Goal: Information Seeking & Learning: Learn about a topic

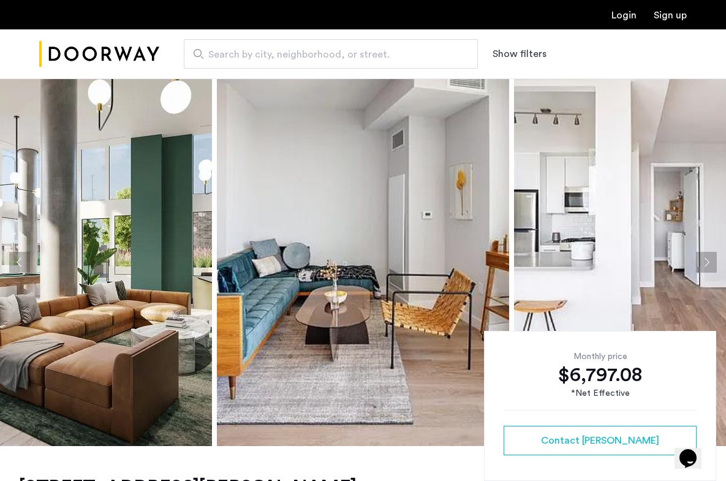
click at [194, 235] on img at bounding box center [66, 262] width 292 height 368
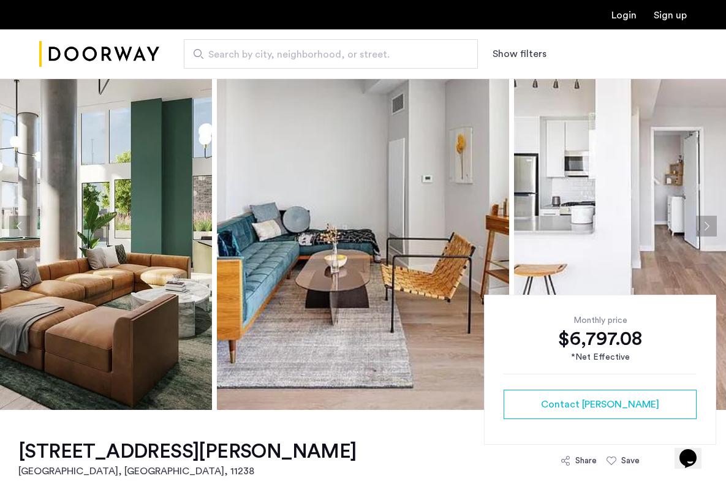
scroll to position [25, 0]
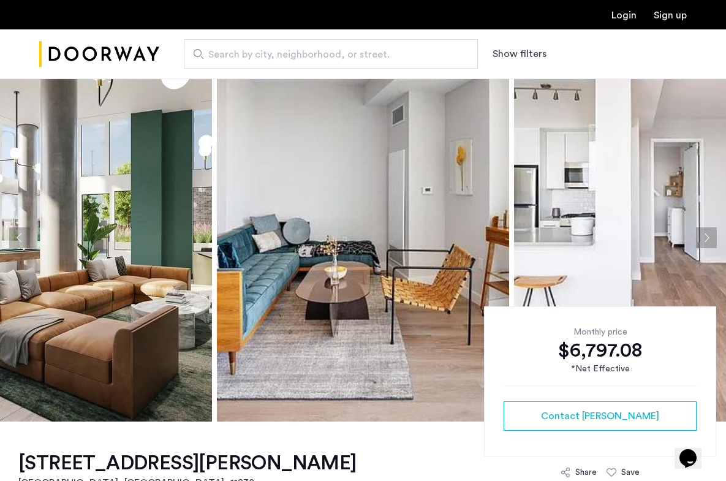
click at [121, 216] on img at bounding box center [66, 238] width 292 height 368
click at [710, 233] on button "Next apartment" at bounding box center [706, 237] width 21 height 21
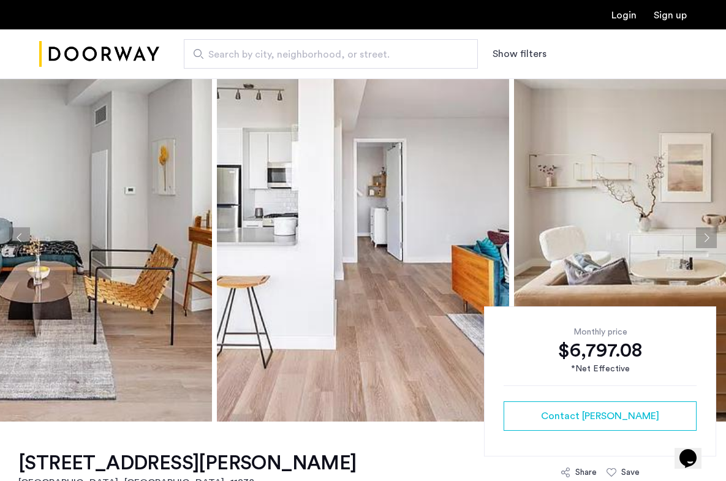
click at [711, 233] on button "Next apartment" at bounding box center [706, 237] width 21 height 21
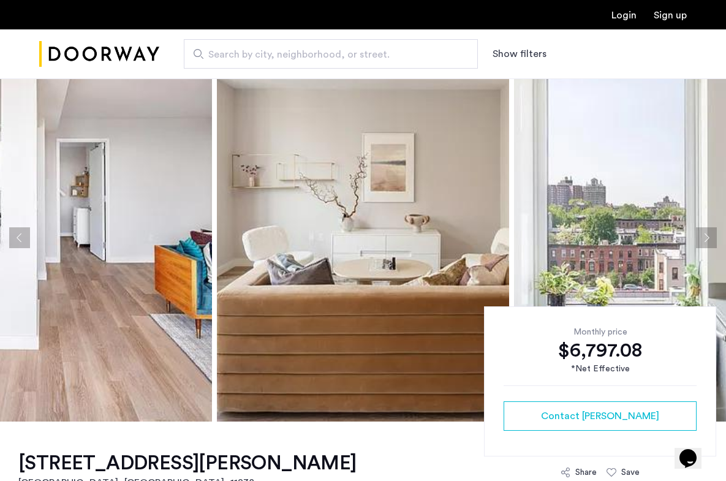
click at [711, 233] on button "Next apartment" at bounding box center [706, 237] width 21 height 21
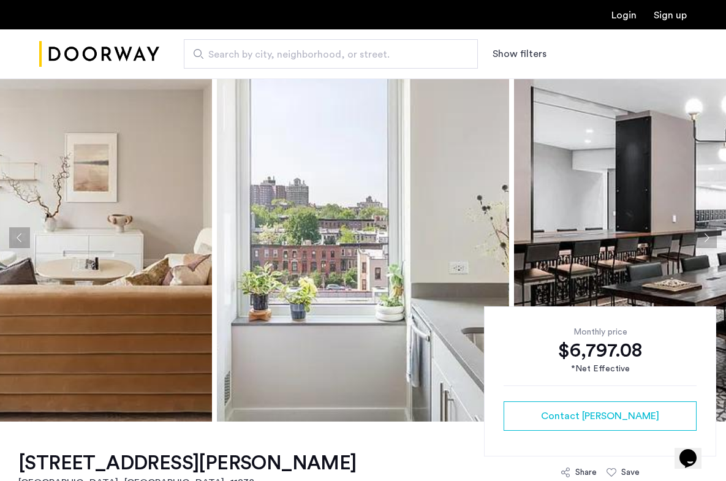
click at [711, 233] on button "Next apartment" at bounding box center [706, 237] width 21 height 21
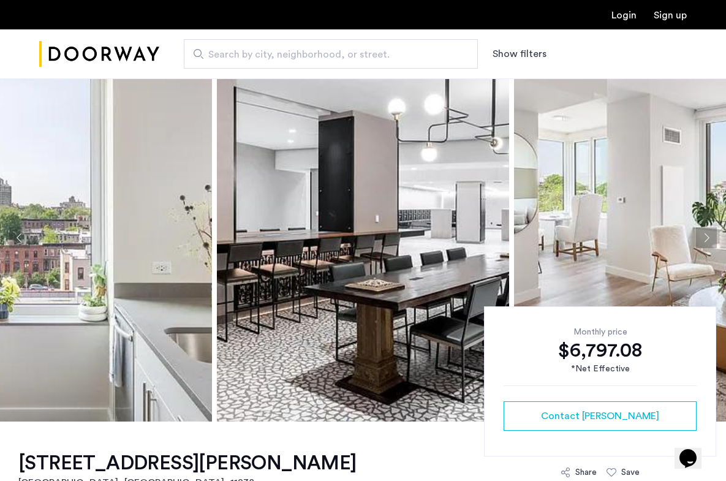
click at [711, 233] on button "Next apartment" at bounding box center [706, 237] width 21 height 21
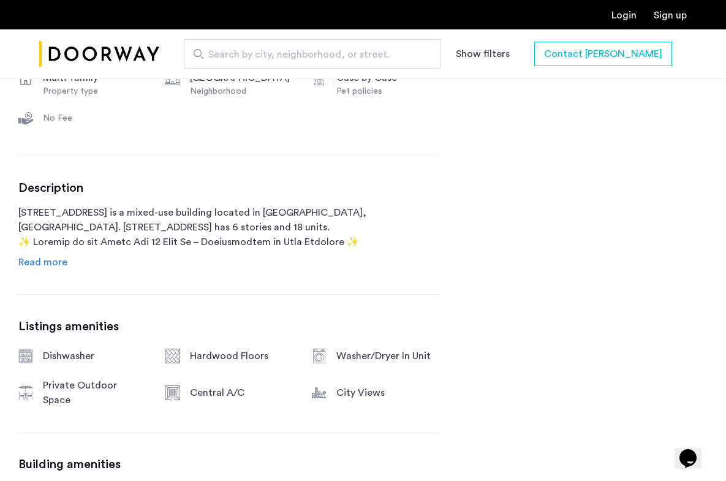
scroll to position [599, 0]
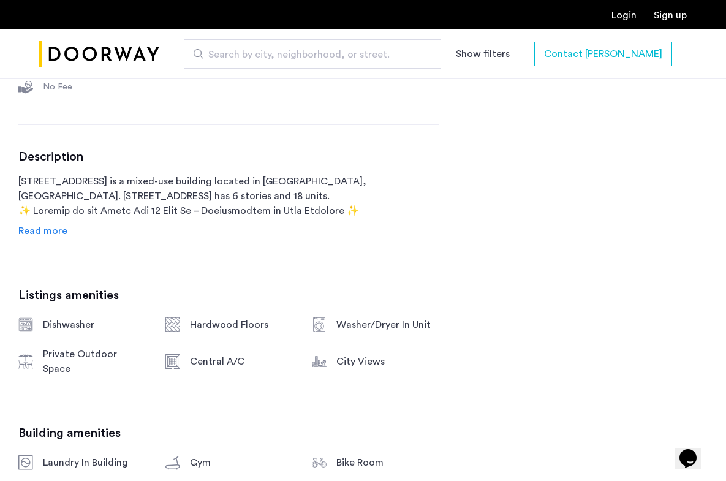
click at [120, 59] on img "Cazamio Logo" at bounding box center [99, 54] width 120 height 46
